Goal: Task Accomplishment & Management: Manage account settings

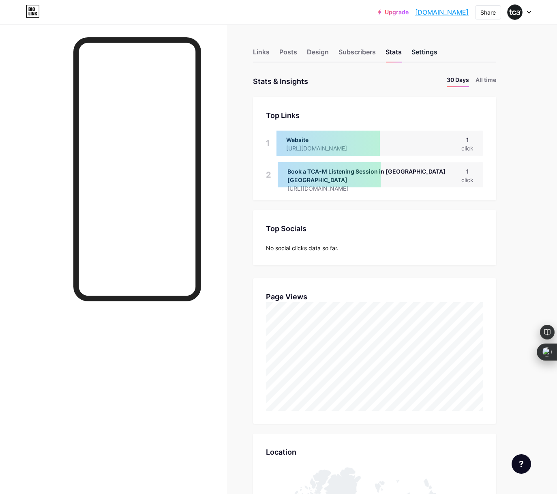
click at [415, 52] on div "Settings" at bounding box center [425, 54] width 26 height 15
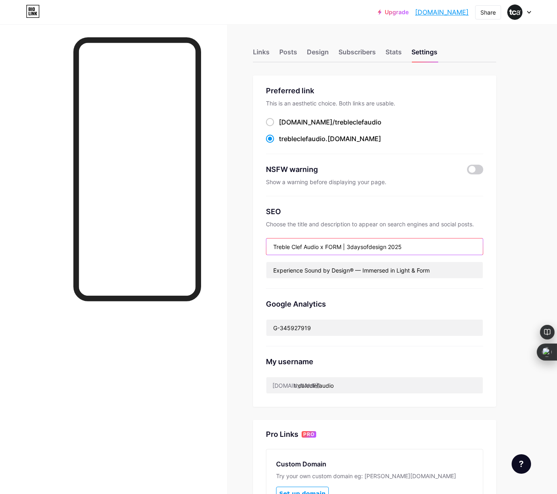
click at [344, 248] on input "Treble Clef Audio x FORM | 3daysofdesign 2025" at bounding box center [374, 246] width 217 height 16
drag, startPoint x: 321, startPoint y: 247, endPoint x: 428, endPoint y: 247, distance: 106.7
click at [428, 247] on input "Treble Clef Audio x FORM | 3daysofdesign 2025" at bounding box center [374, 246] width 217 height 16
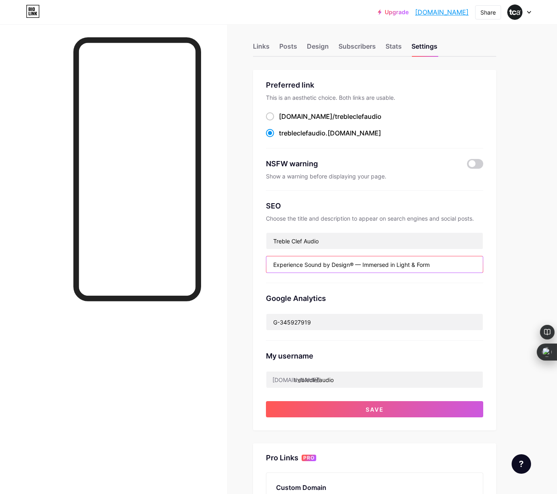
click at [354, 268] on input "Experience Sound by Design® — Immersed in Light & Form" at bounding box center [374, 264] width 217 height 16
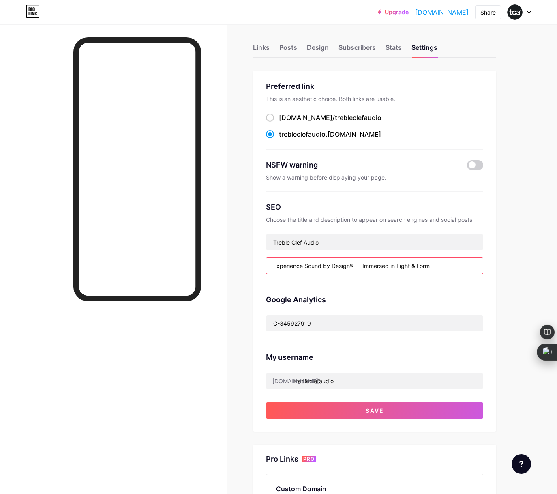
click at [350, 266] on input "Experience Sound by Design® — Immersed in Light & Form" at bounding box center [374, 266] width 217 height 16
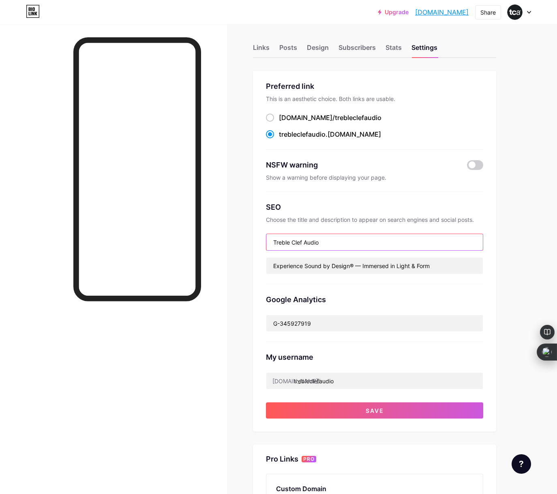
click at [326, 243] on input "Treble Clef Audio" at bounding box center [374, 242] width 217 height 16
paste input "®"
type input "Treble Clef Audio®"
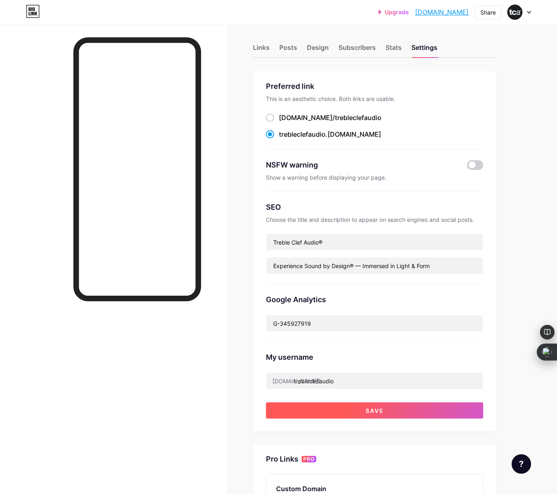
click at [364, 409] on button "Save" at bounding box center [374, 410] width 217 height 16
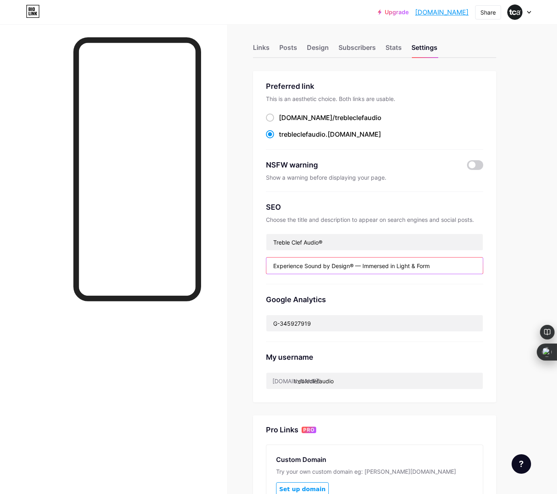
click at [358, 266] on input "Experience Sound by Design® — Immersed in Light & Form" at bounding box center [374, 266] width 217 height 16
drag, startPoint x: 356, startPoint y: 265, endPoint x: 444, endPoint y: 268, distance: 88.1
click at [444, 268] on input "Experience Sound by Design® — Immersed in Light & Form" at bounding box center [374, 266] width 217 height 16
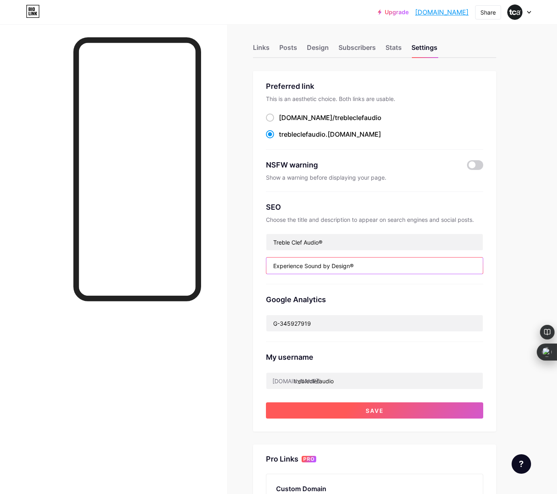
type input "Experience Sound by Design®"
click at [384, 408] on button "Save" at bounding box center [374, 410] width 217 height 16
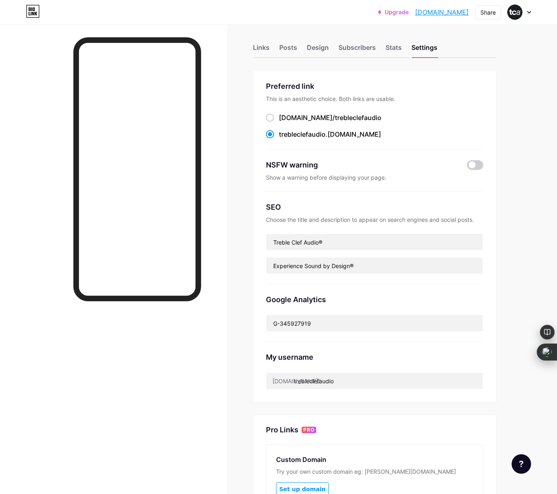
scroll to position [0, 0]
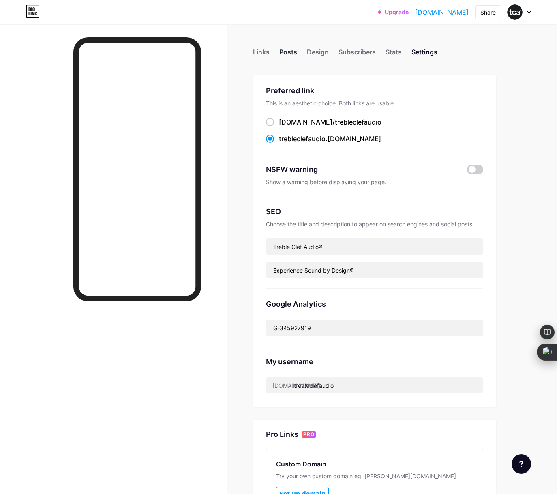
click at [291, 52] on div "Posts" at bounding box center [288, 54] width 18 height 15
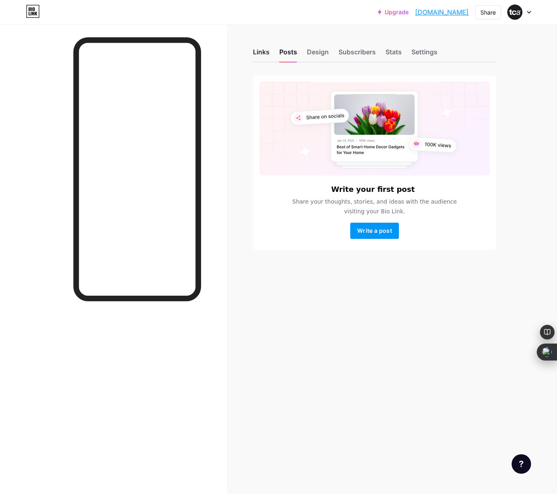
click at [256, 52] on div "Links" at bounding box center [261, 54] width 17 height 15
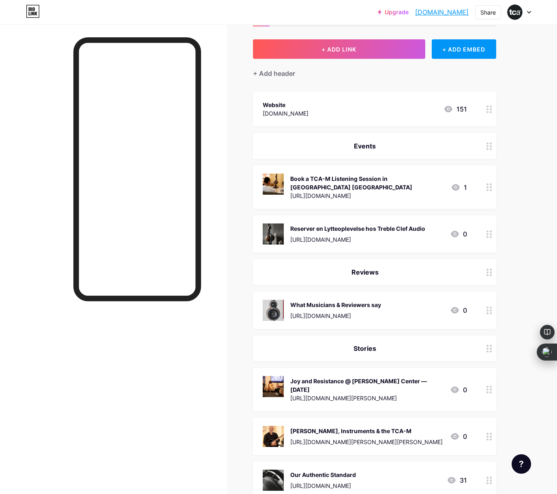
scroll to position [36, 0]
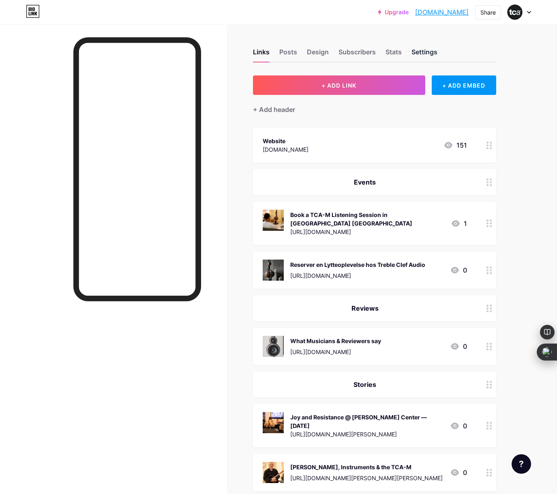
click at [414, 54] on div "Settings" at bounding box center [425, 54] width 26 height 15
